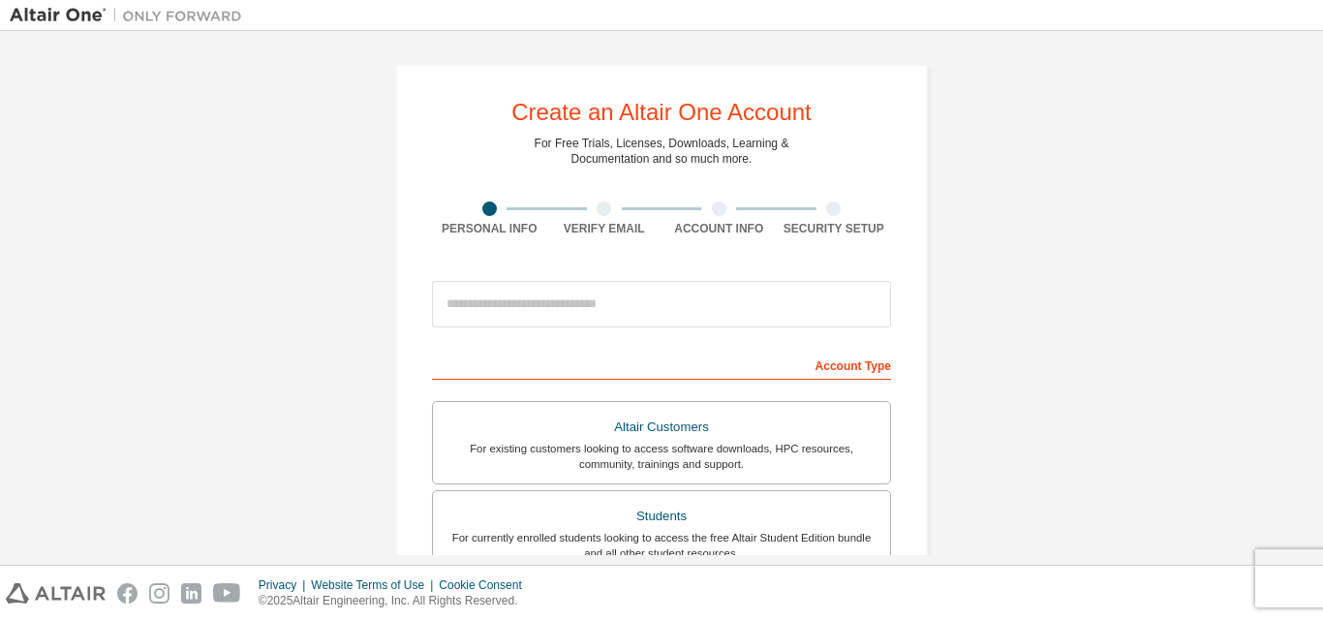
click at [1192, 100] on div "Create an Altair One Account For Free Trials, Licenses, Downloads, Learning & D…" at bounding box center [662, 554] width 1304 height 1026
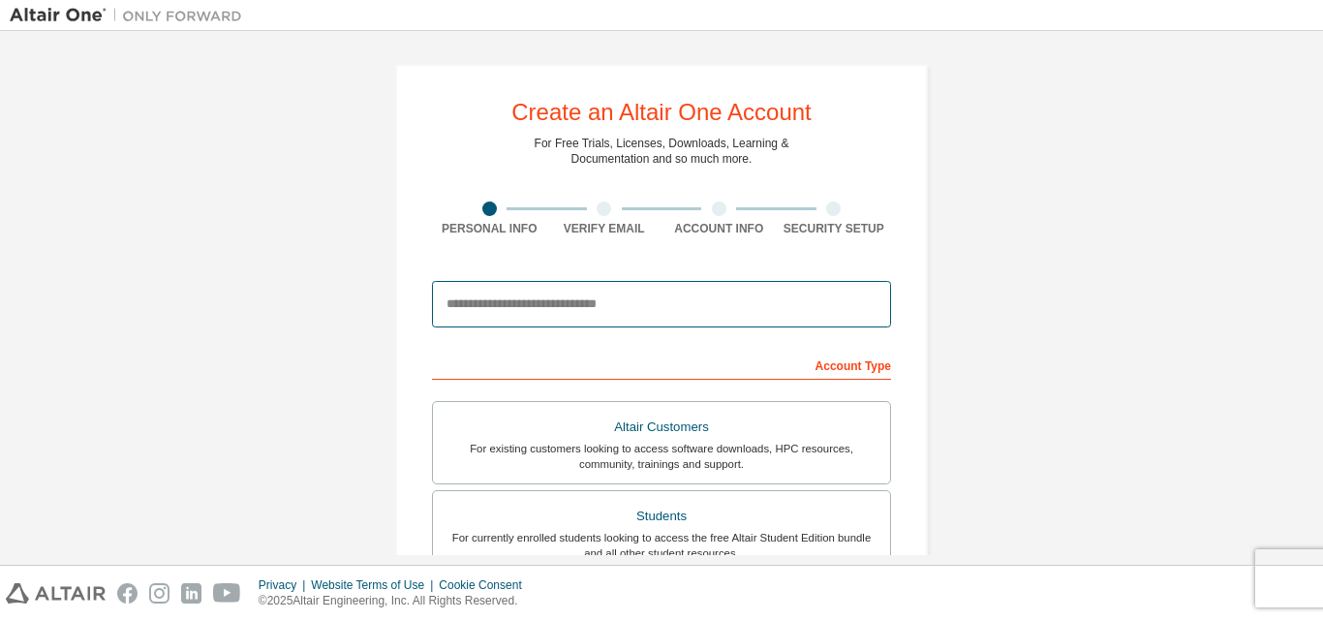
click at [554, 296] on input "email" at bounding box center [661, 304] width 459 height 46
type input "*"
type input "**********"
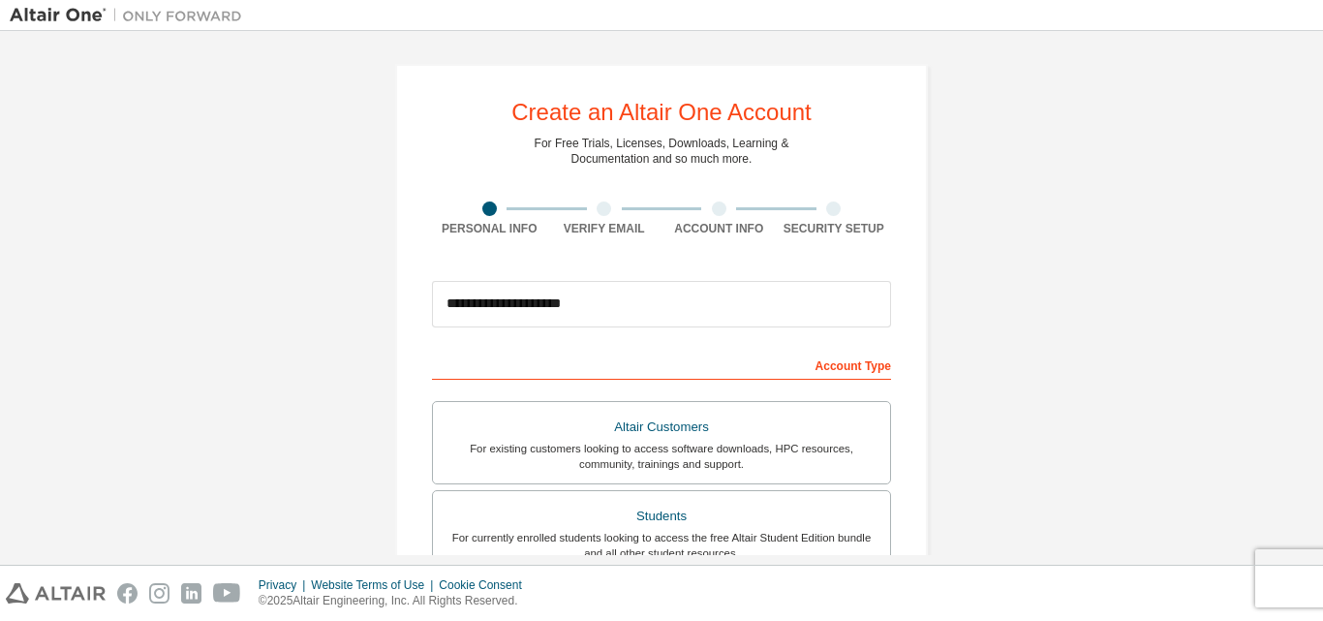
click at [597, 208] on div at bounding box center [604, 208] width 15 height 15
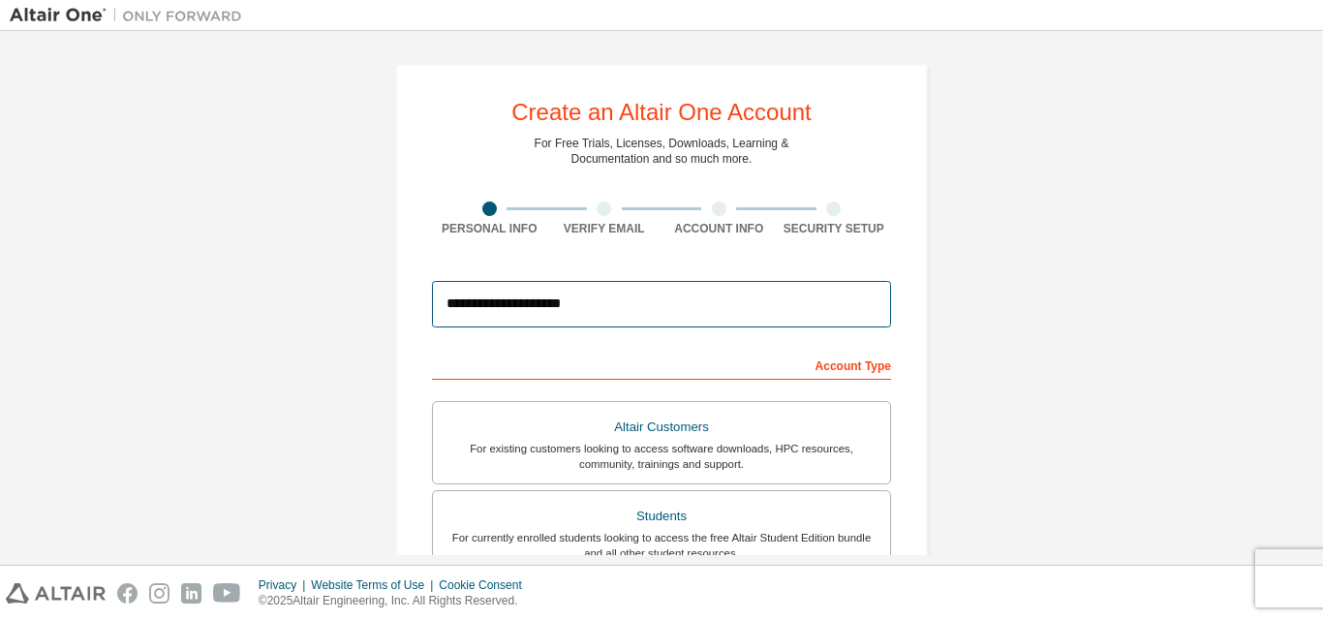
click at [618, 307] on input "**********" at bounding box center [661, 304] width 459 height 46
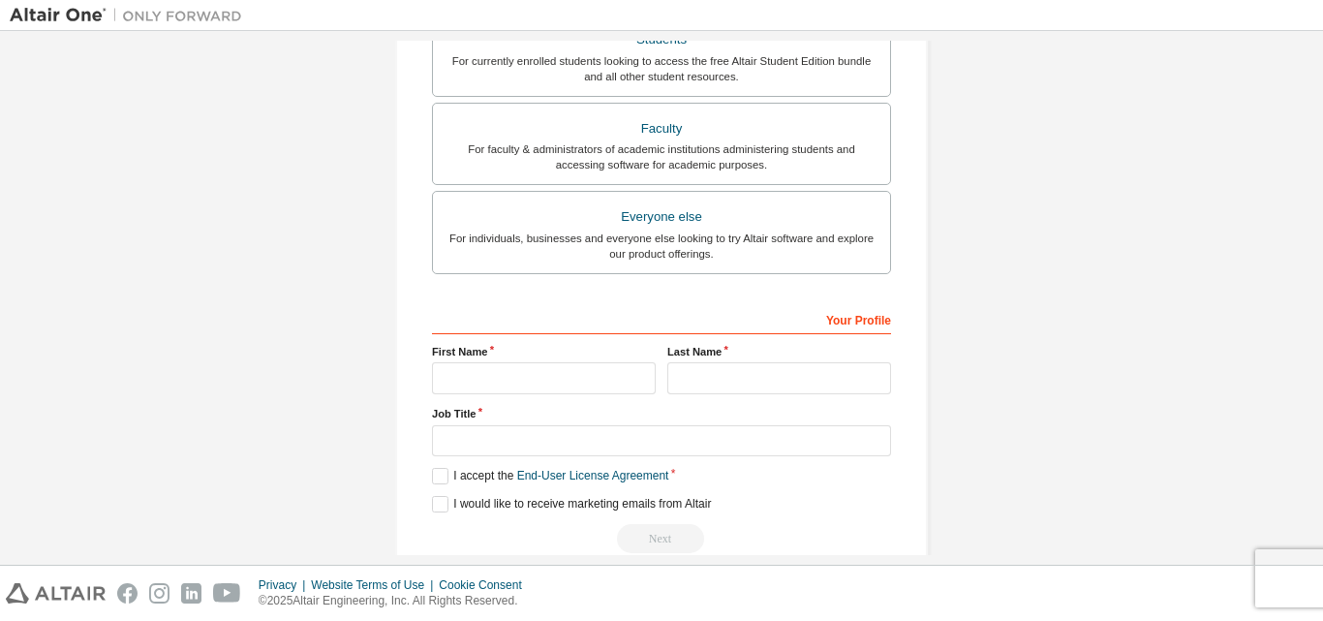
scroll to position [511, 0]
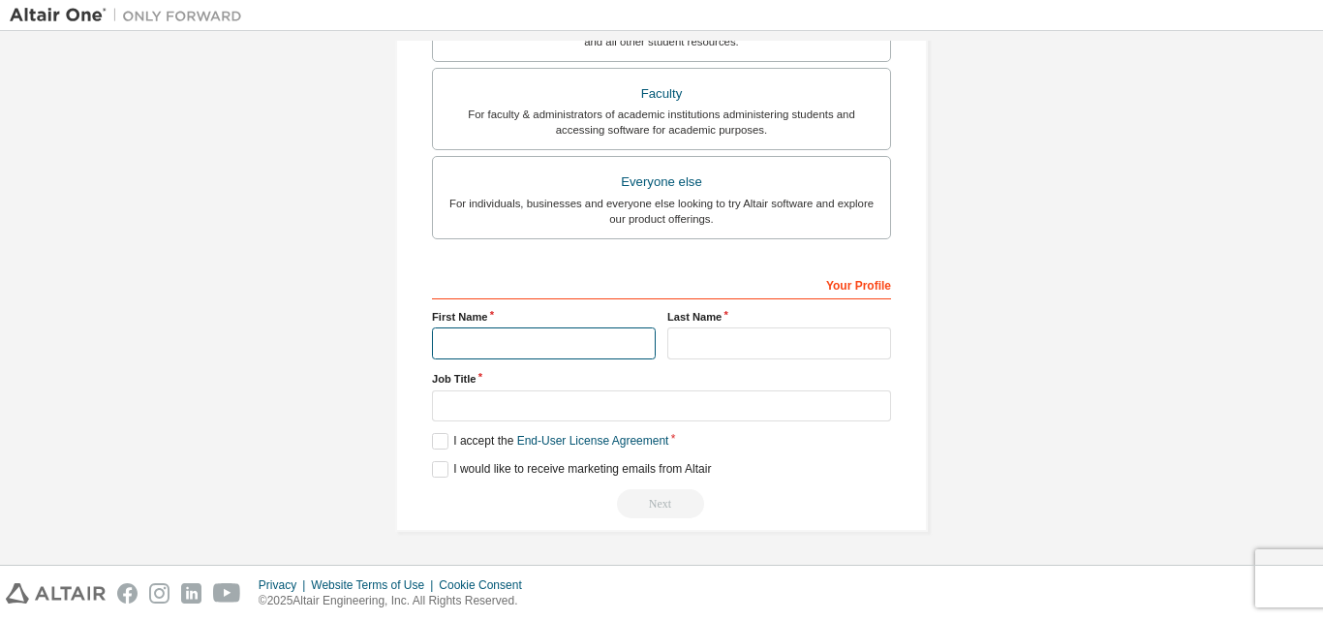
click at [518, 352] on input "text" at bounding box center [544, 343] width 224 height 32
type input "******"
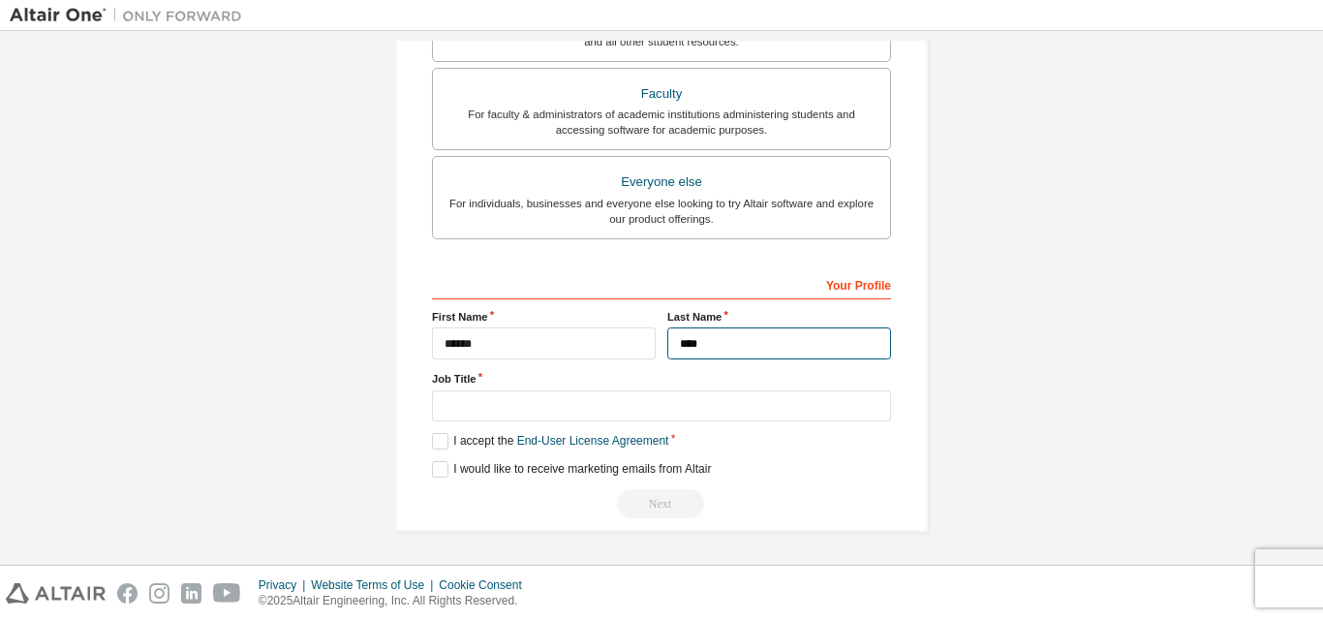
type input "****"
click at [487, 439] on label "I accept the End-User License Agreement" at bounding box center [550, 441] width 236 height 16
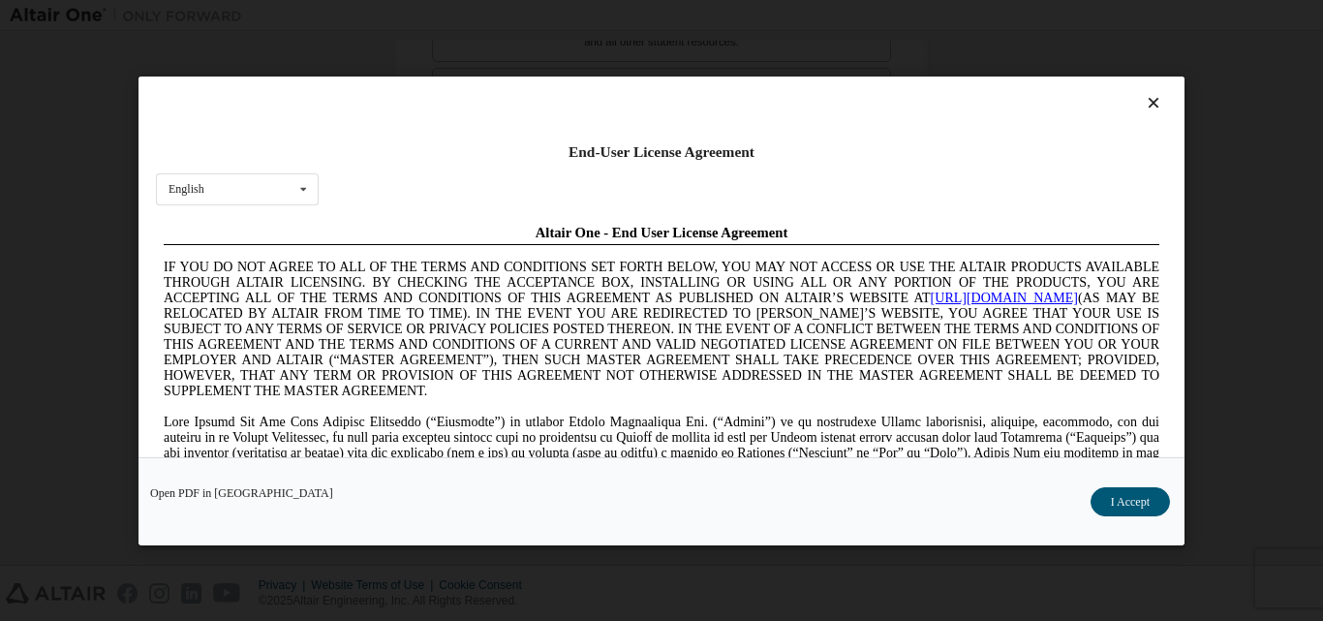
scroll to position [0, 0]
click at [318, 189] on div "End-User License Agreement English English Chinese French German Japanese Korea…" at bounding box center [662, 267] width 1046 height 381
click at [318, 189] on div "English English Chinese French German Japanese Korean Portuguese" at bounding box center [237, 188] width 163 height 32
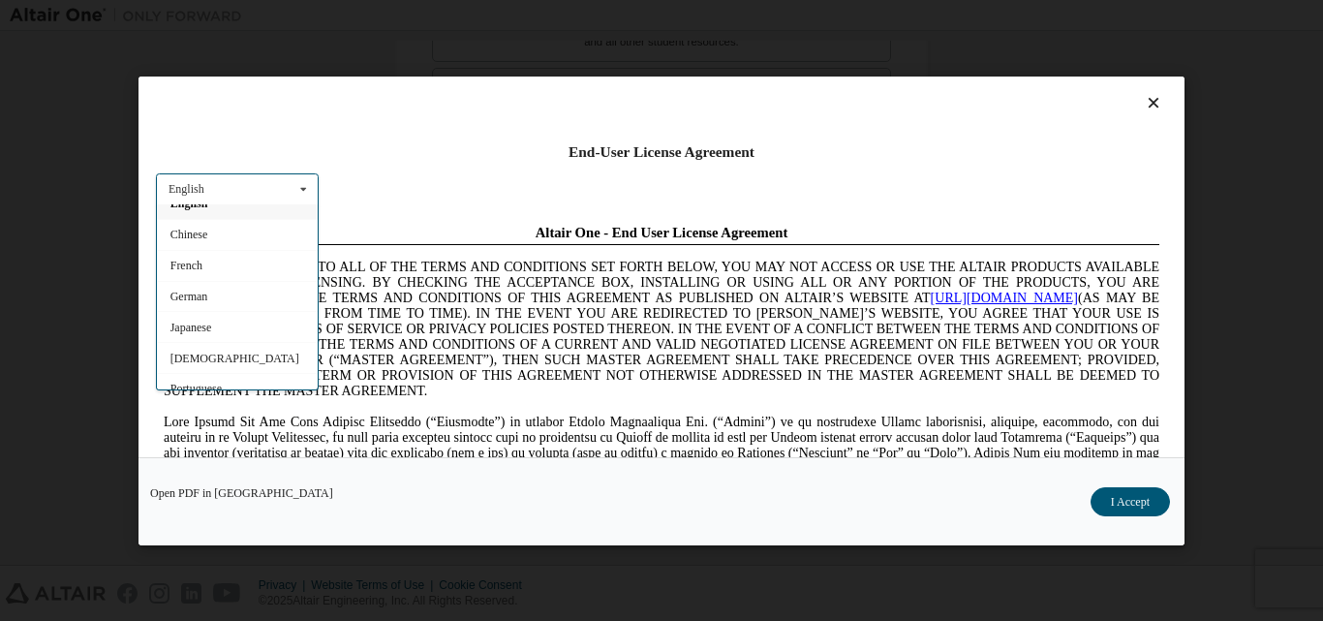
scroll to position [31, 0]
click at [453, 133] on div "End-User License Agreement English English Chinese French German Japanese Korea…" at bounding box center [662, 267] width 1046 height 381
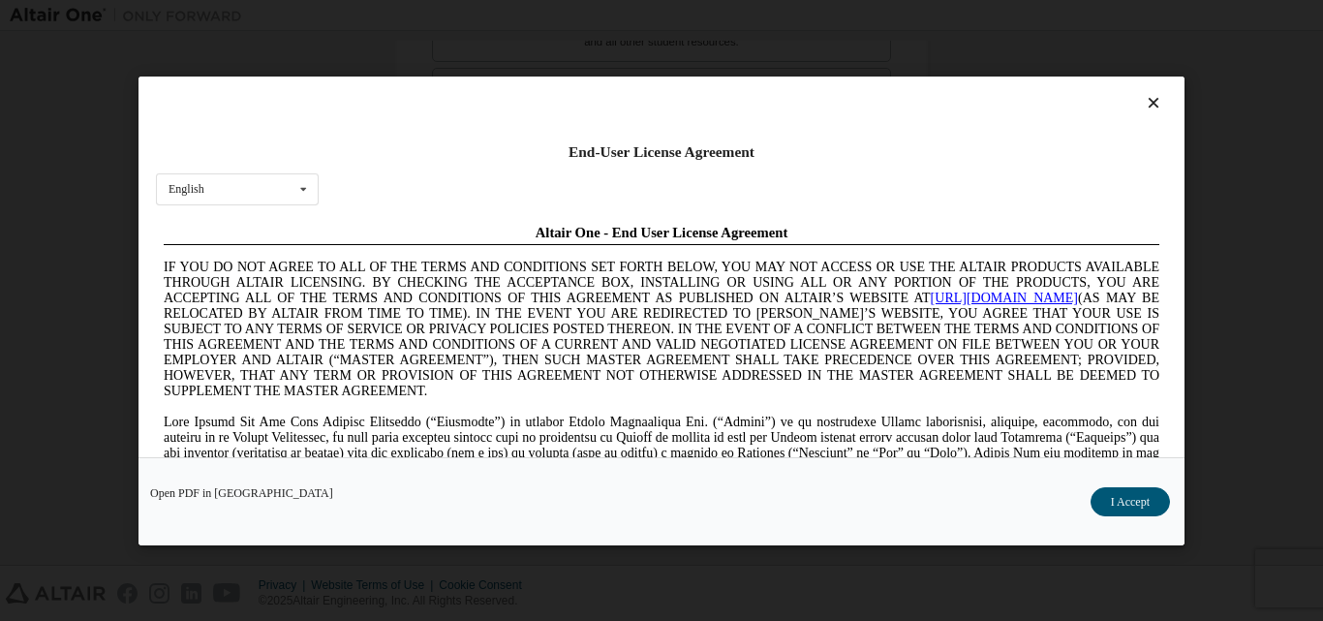
drag, startPoint x: 1173, startPoint y: 351, endPoint x: 1173, endPoint y: 430, distance: 79.4
click at [1173, 430] on div "End-User License Agreement English English Chinese French German Japanese Korea…" at bounding box center [662, 267] width 1046 height 381
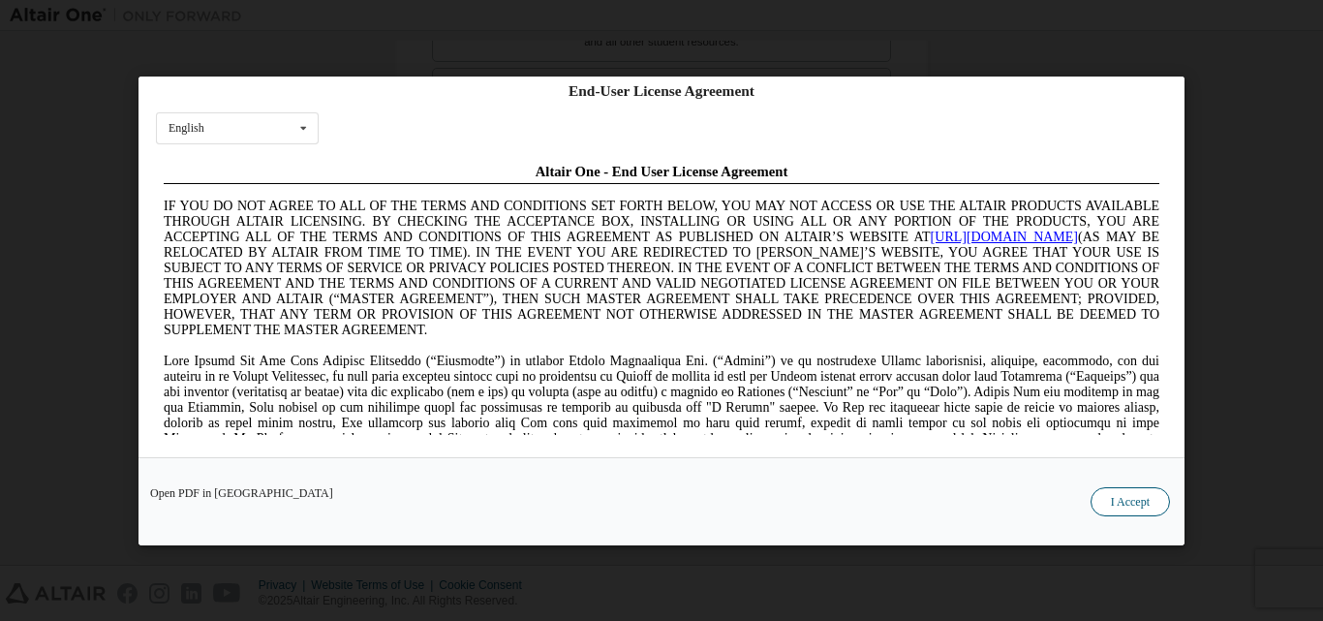
click at [1125, 498] on button "I Accept" at bounding box center [1130, 500] width 79 height 29
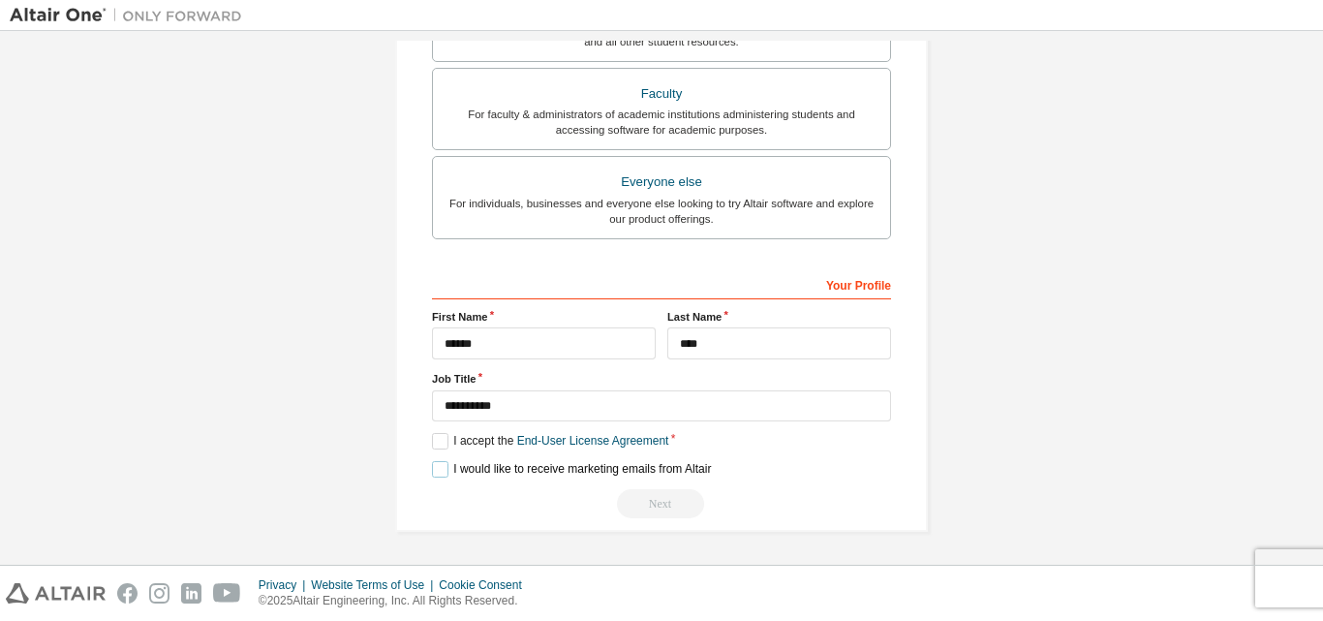
click at [565, 467] on label "I would like to receive marketing emails from Altair" at bounding box center [571, 469] width 279 height 16
click at [644, 506] on div "Next" at bounding box center [661, 503] width 459 height 29
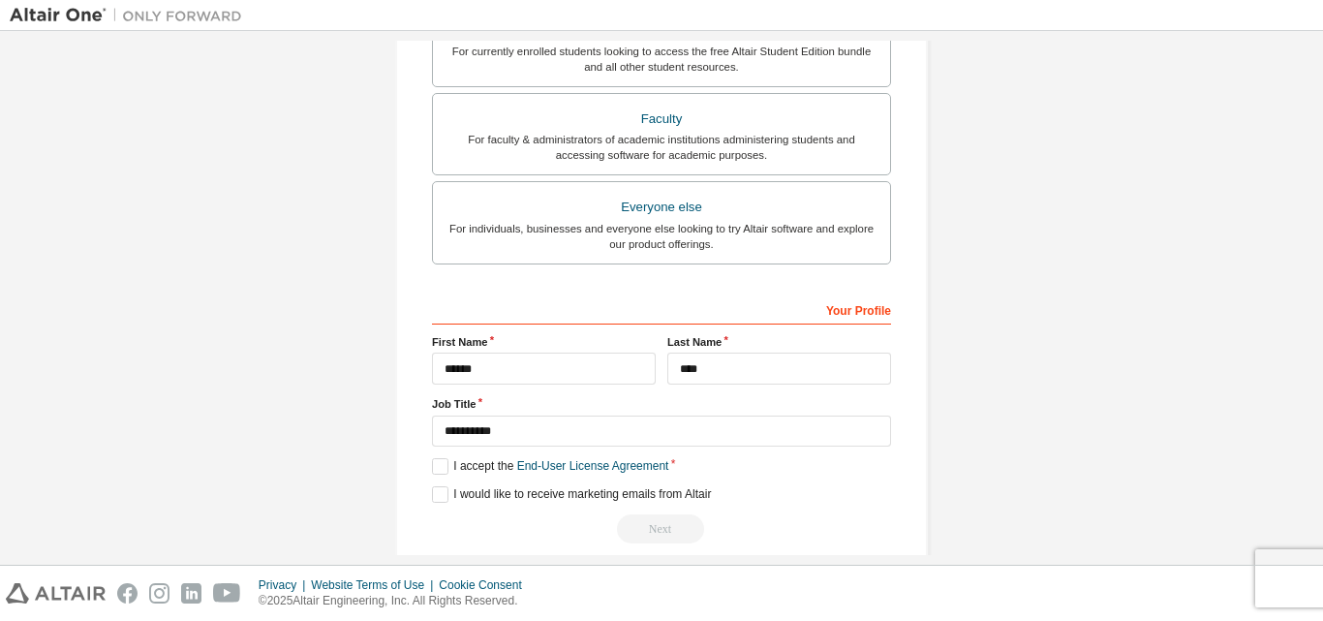
scroll to position [511, 0]
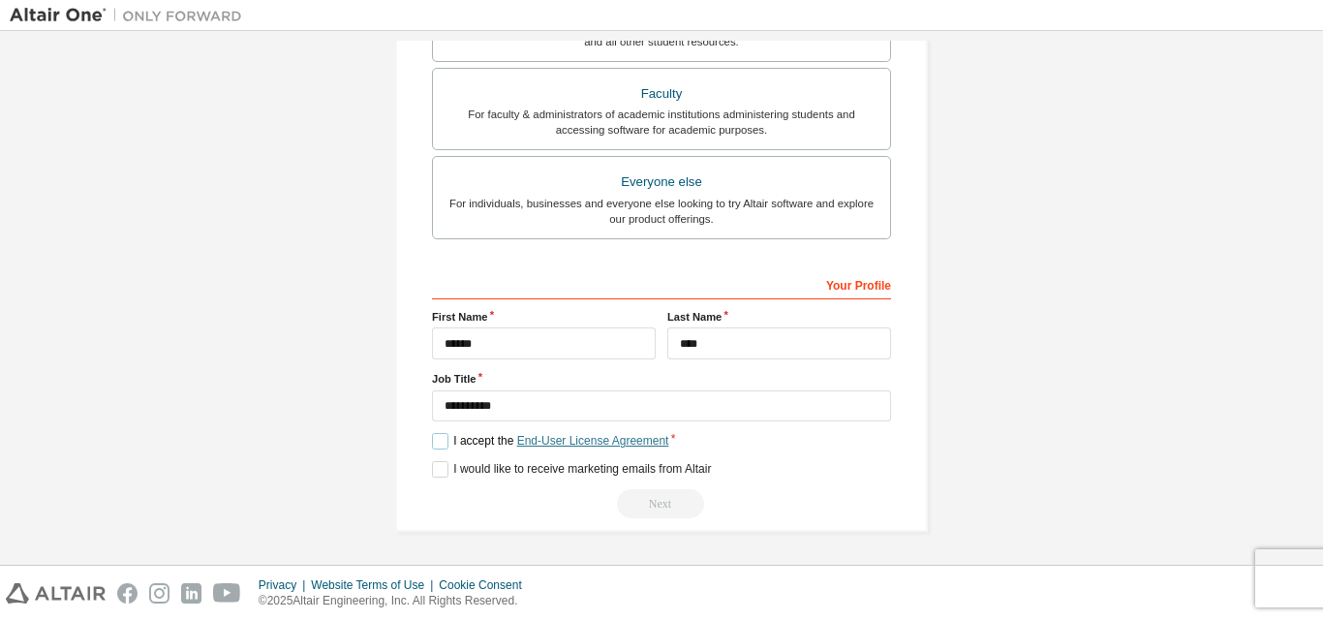
click at [562, 440] on link "End-User License Agreement" at bounding box center [593, 441] width 152 height 14
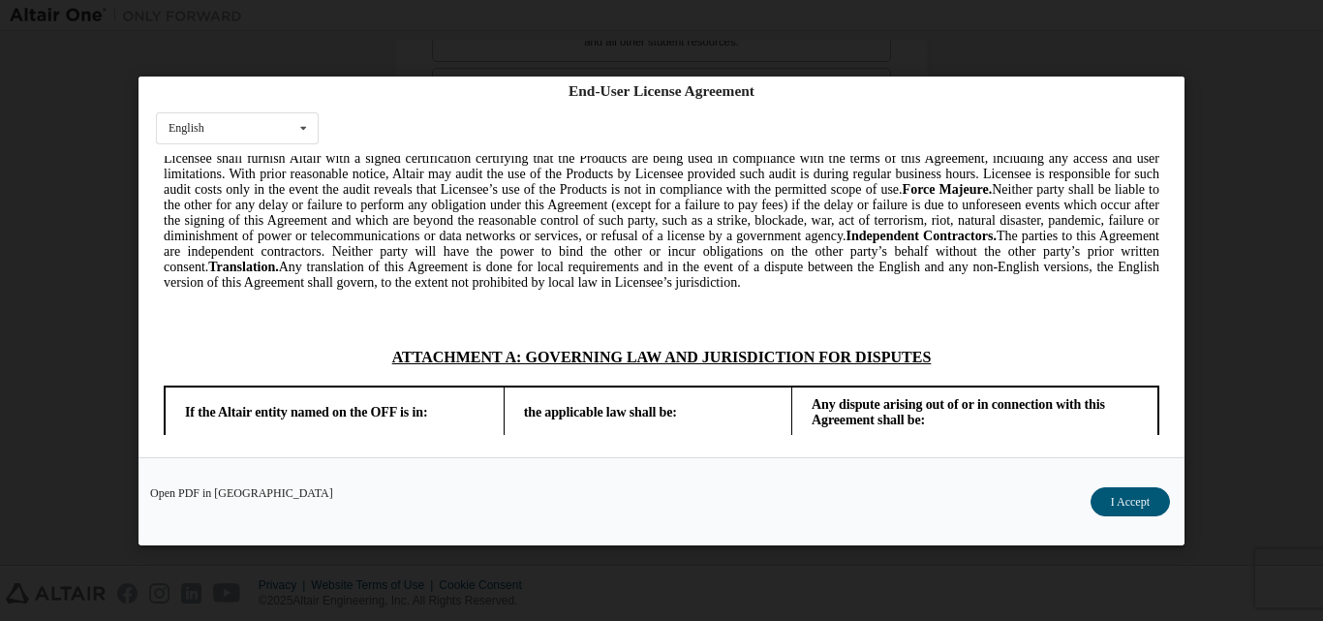
scroll to position [5262, 0]
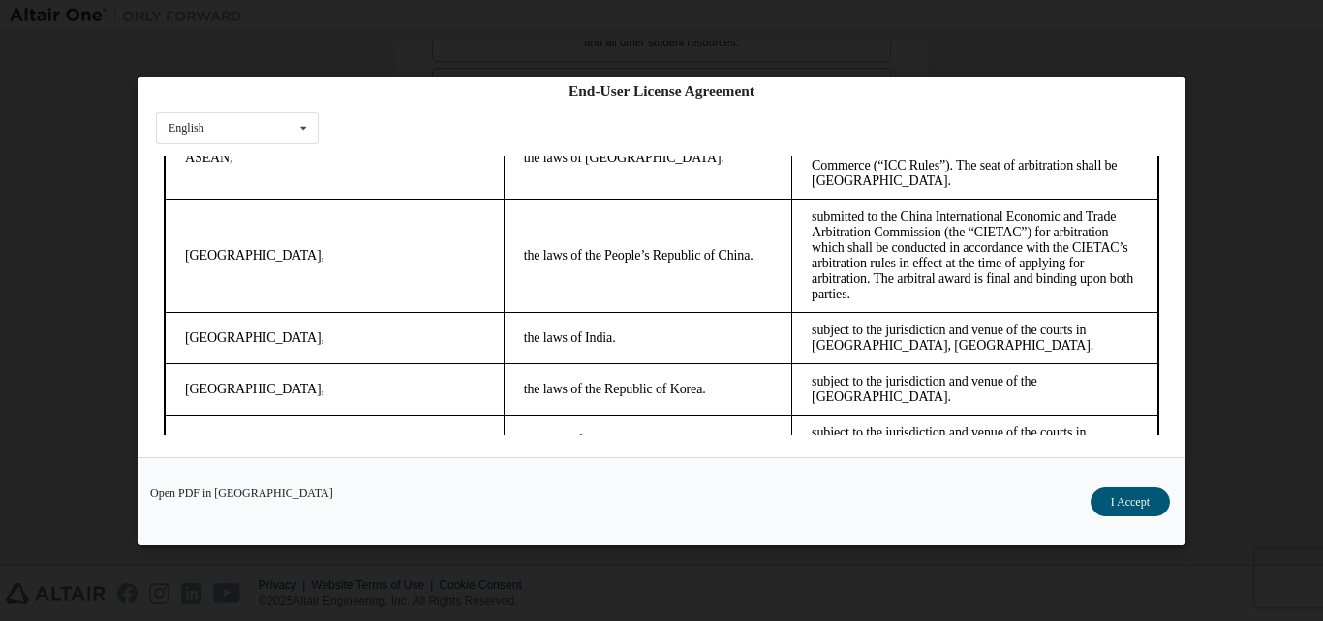
drag, startPoint x: 1148, startPoint y: 180, endPoint x: 1308, endPoint y: 611, distance: 459.7
click at [1118, 500] on button "I Accept" at bounding box center [1130, 500] width 79 height 29
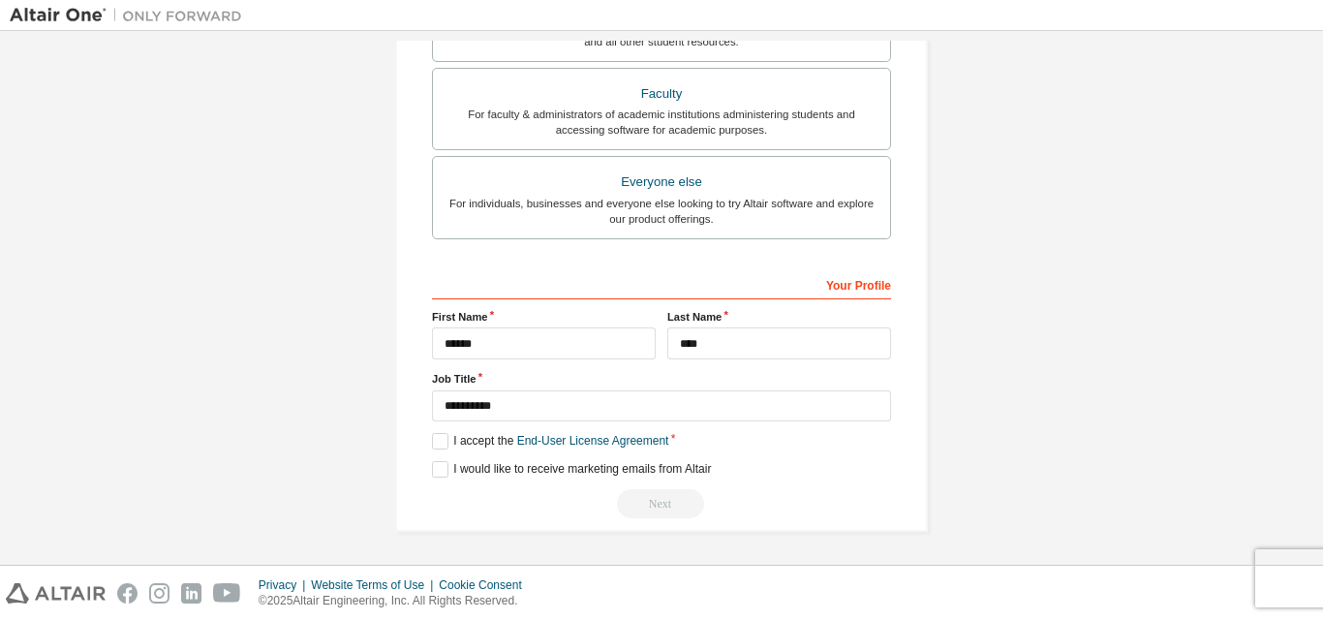
click at [637, 514] on div "Next" at bounding box center [661, 503] width 459 height 29
click at [637, 512] on div "Next" at bounding box center [661, 503] width 459 height 29
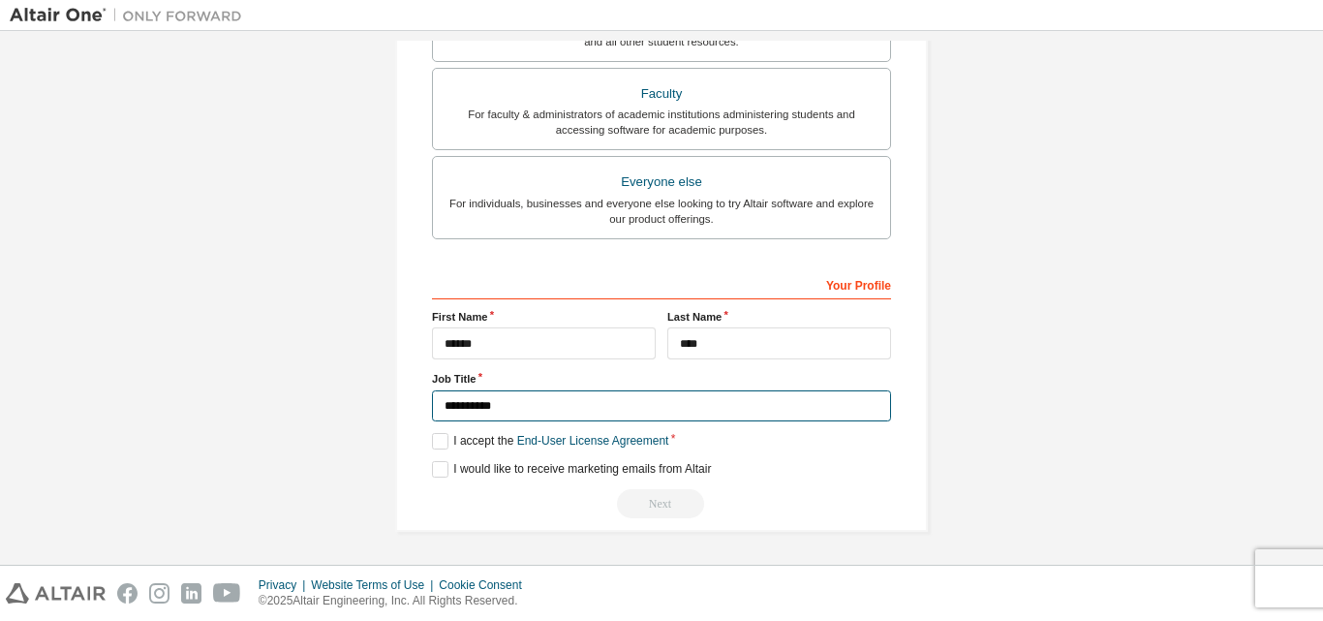
click at [634, 403] on input "**********" at bounding box center [661, 406] width 459 height 32
type input "********"
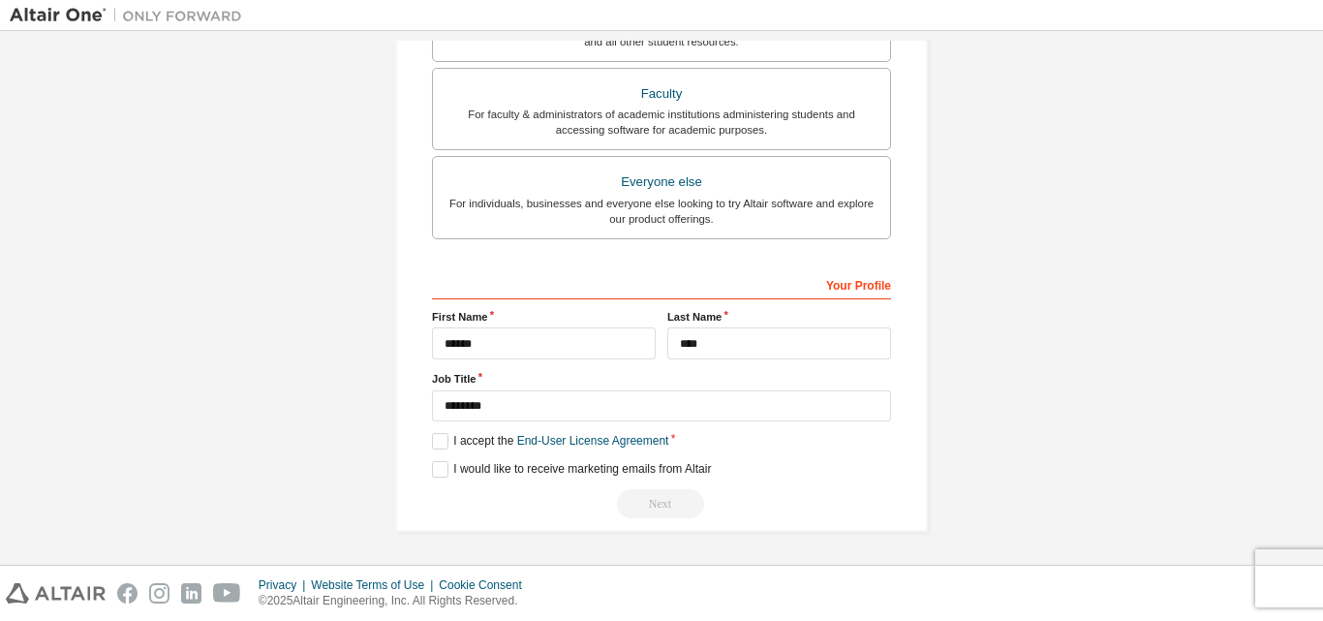
click at [671, 512] on div "Next" at bounding box center [661, 503] width 459 height 29
click at [665, 498] on div "Next" at bounding box center [661, 503] width 459 height 29
click at [665, 495] on div "Next" at bounding box center [661, 503] width 459 height 29
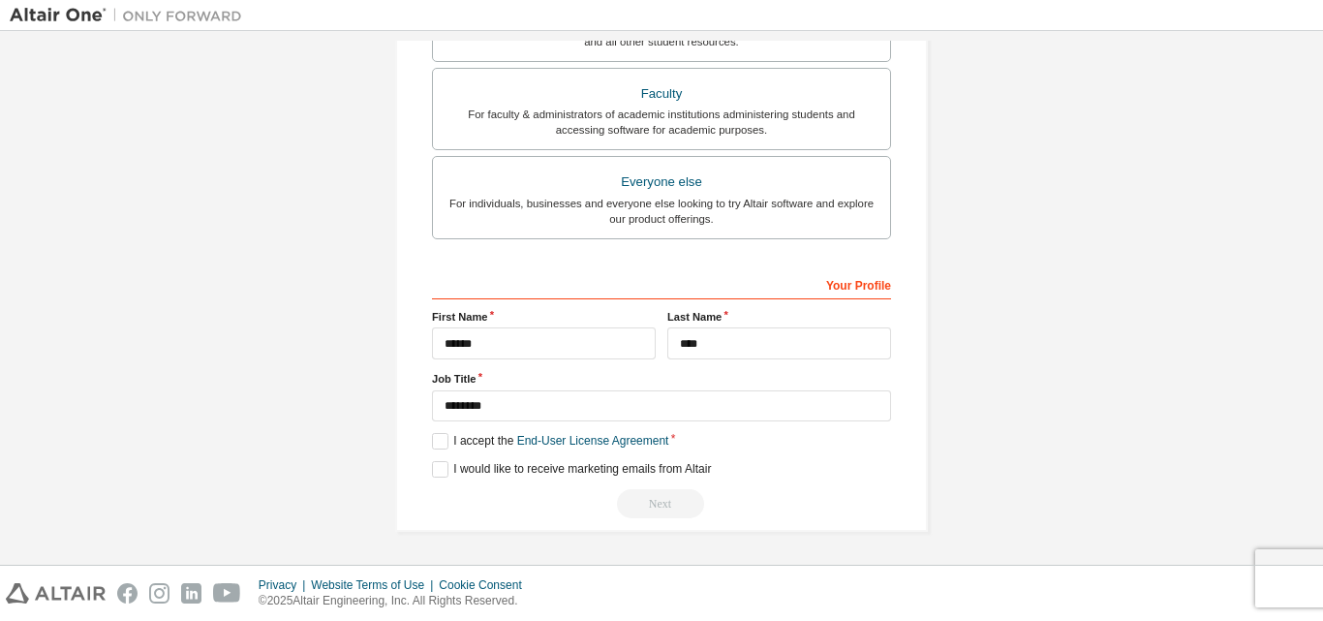
click at [665, 495] on div "Next" at bounding box center [661, 503] width 459 height 29
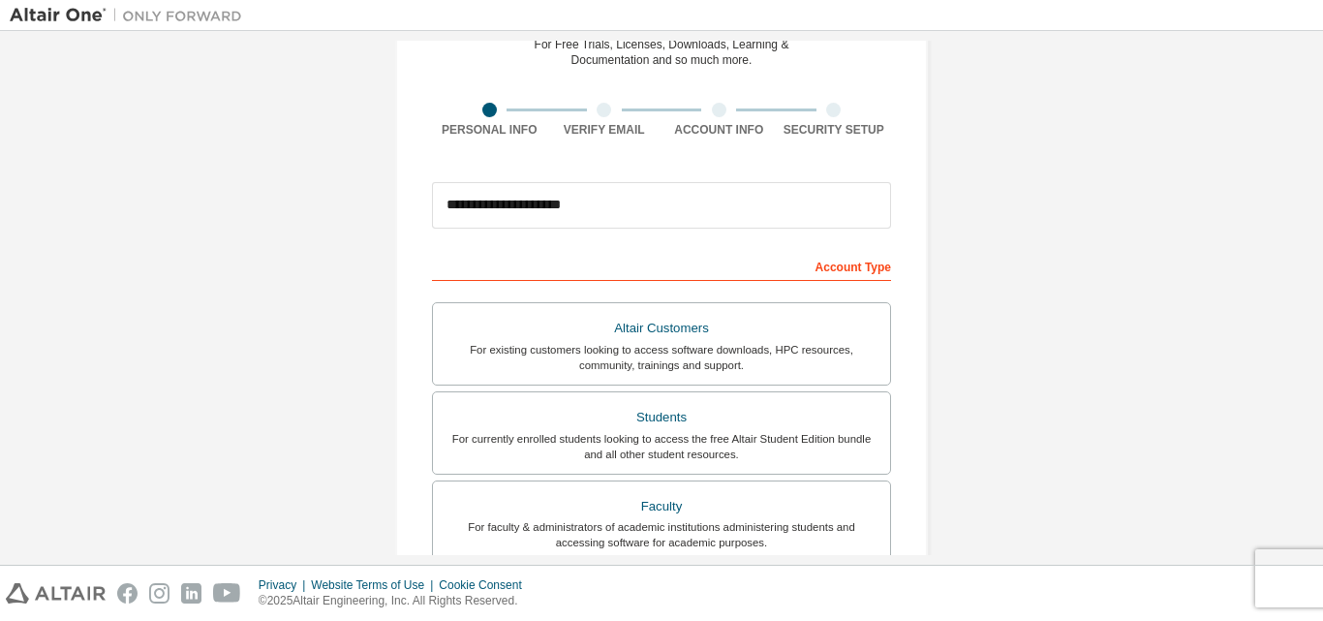
scroll to position [75, 0]
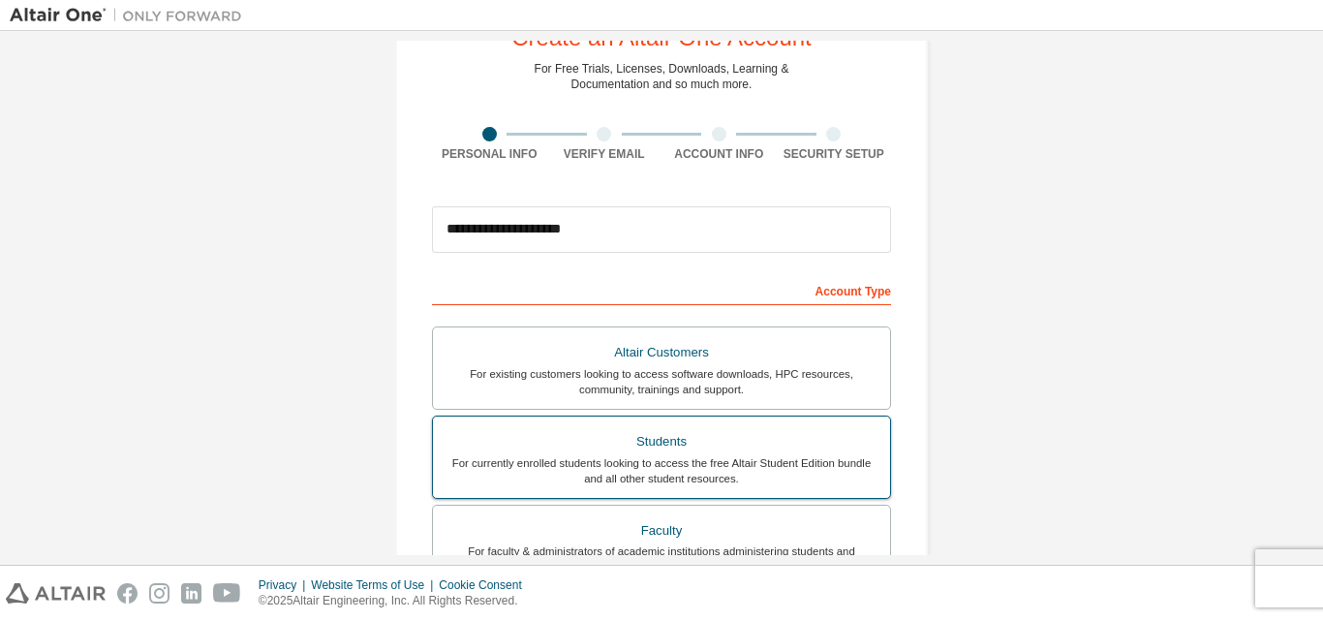
click at [636, 442] on div "Students" at bounding box center [662, 441] width 434 height 27
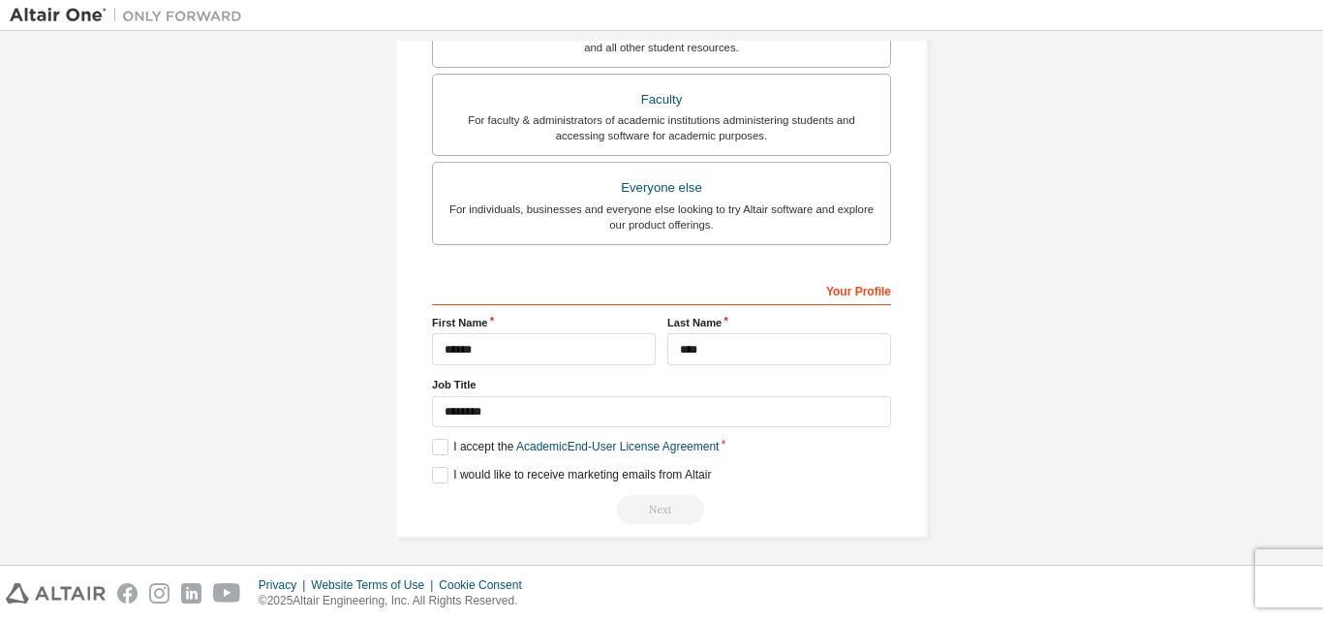
scroll to position [511, 0]
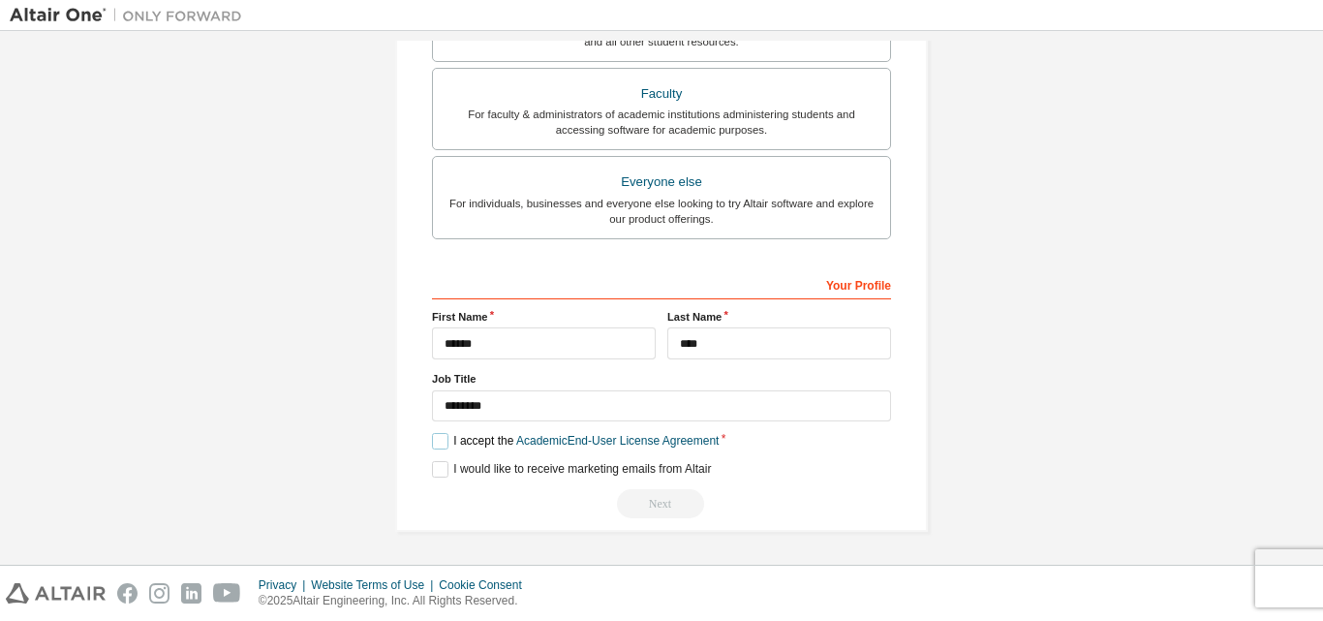
click at [471, 440] on label "I accept the Academic End-User License Agreement" at bounding box center [575, 441] width 287 height 16
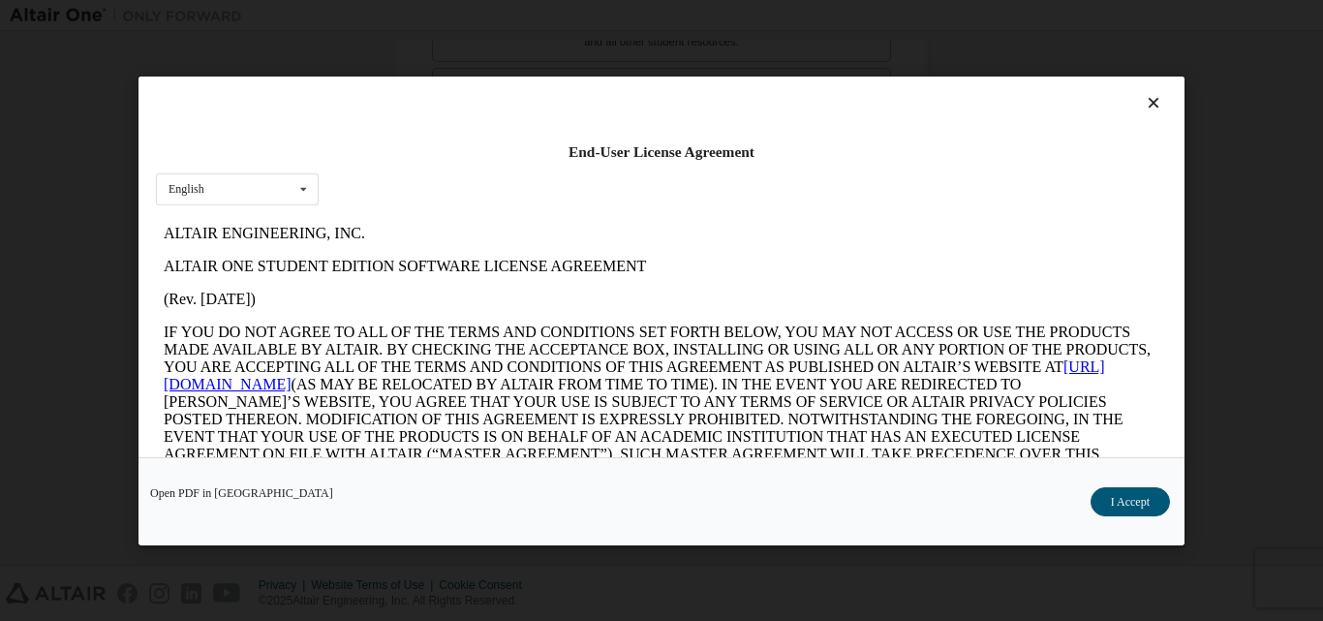
scroll to position [0, 0]
click at [1151, 497] on button "I Accept" at bounding box center [1130, 500] width 79 height 29
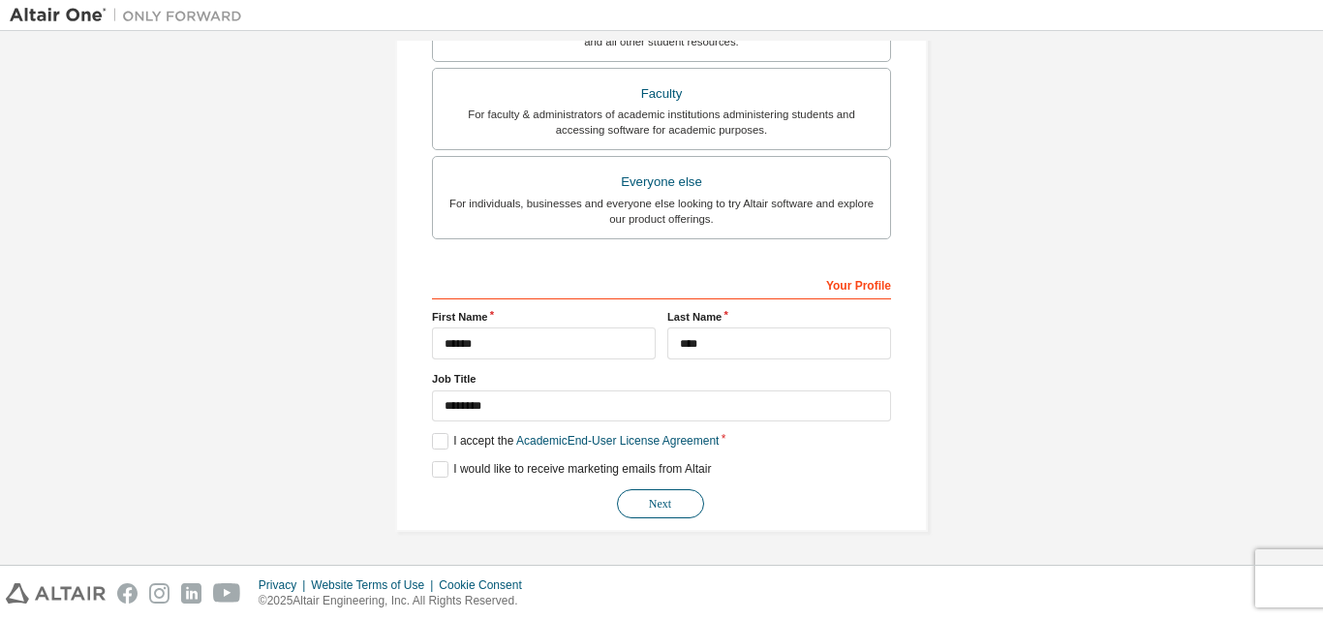
click at [650, 514] on button "Next" at bounding box center [660, 503] width 87 height 29
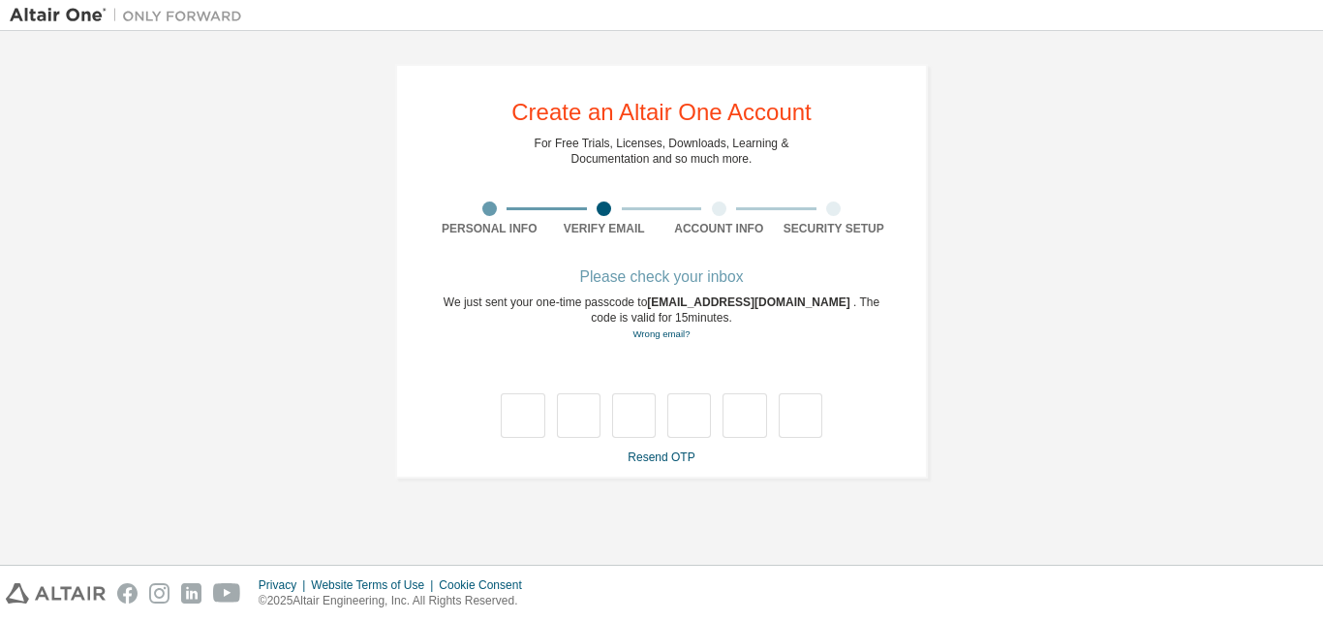
type input "*"
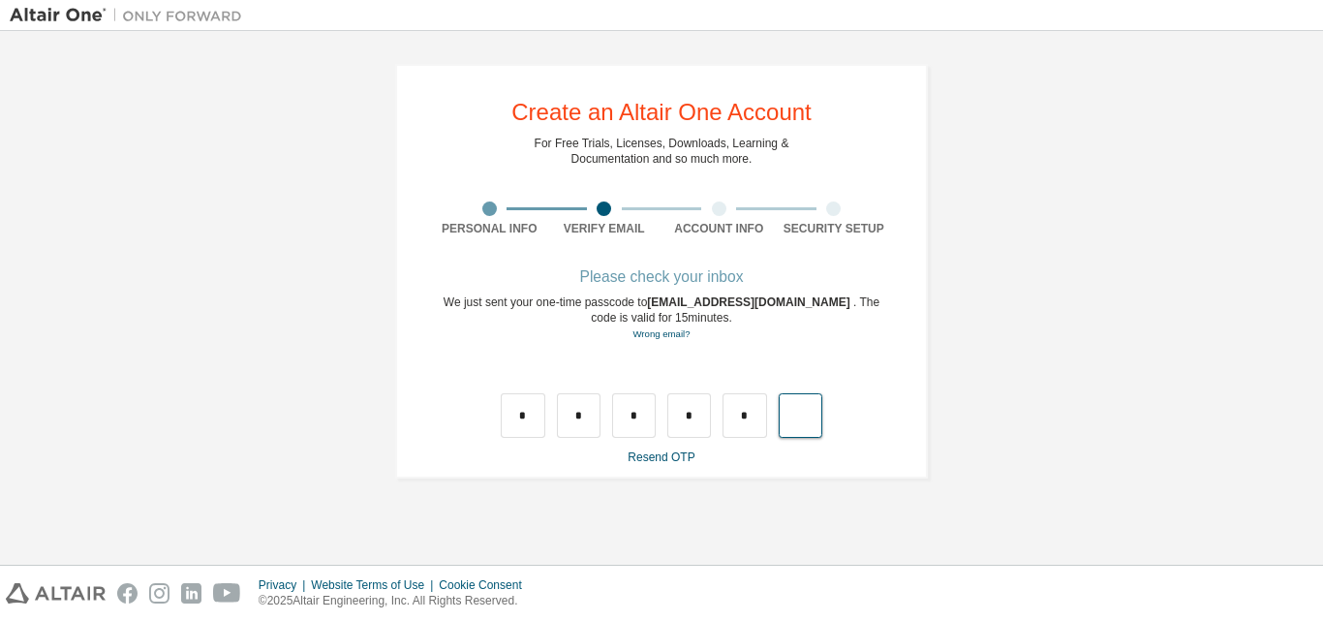
type input "*"
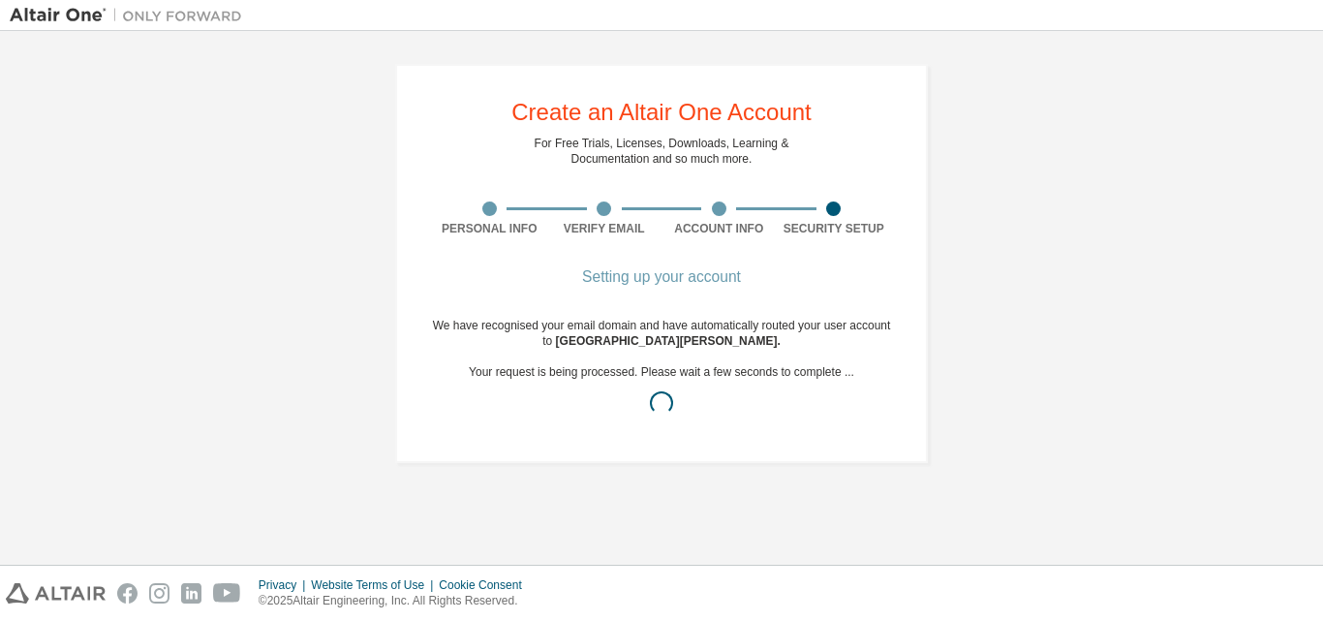
click at [1322, 619] on div "Privacy Website Terms of Use Cookie Consent © 2025 Altair Engineering, Inc. All…" at bounding box center [661, 593] width 1323 height 55
